Goal: Task Accomplishment & Management: Use online tool/utility

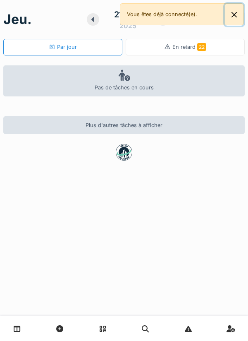
click at [234, 16] on button "Close" at bounding box center [234, 15] width 19 height 22
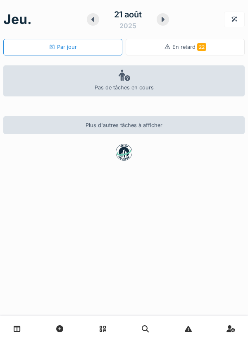
click at [158, 19] on div at bounding box center [163, 19] width 12 height 12
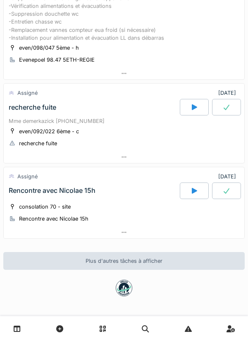
scroll to position [209, 0]
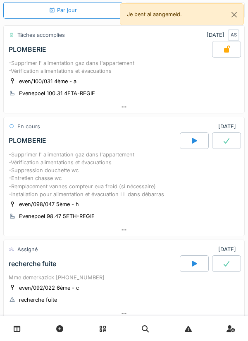
scroll to position [36, 0]
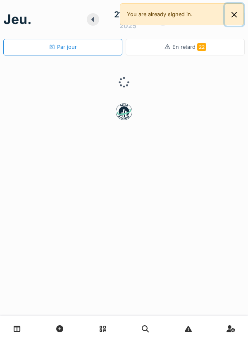
click at [228, 18] on button "Close" at bounding box center [234, 15] width 19 height 22
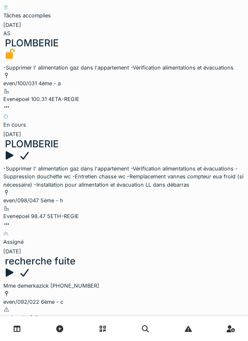
scroll to position [59, 0]
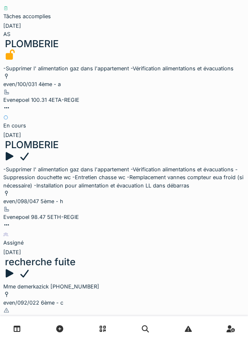
click at [15, 151] on div at bounding box center [9, 157] width 12 height 12
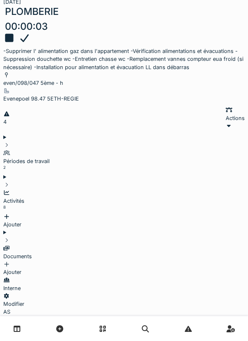
scroll to position [205, 0]
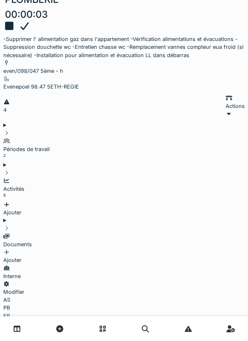
click at [210, 201] on div "Ajouter" at bounding box center [124, 209] width 242 height 16
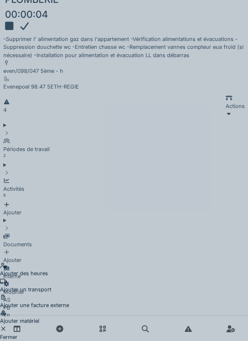
click at [69, 278] on div "Ajouter un transport" at bounding box center [34, 286] width 69 height 16
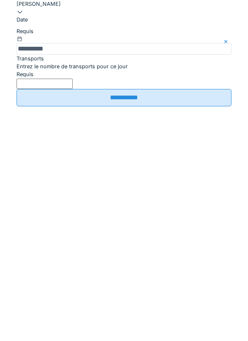
click at [73, 215] on input "Entrez le nombre de transports pour ce jour" at bounding box center [45, 210] width 56 height 10
type input "*"
click at [152, 232] on input "**********" at bounding box center [124, 223] width 215 height 17
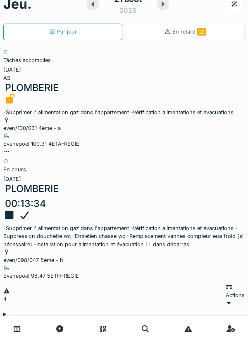
scroll to position [0, 0]
